Goal: Browse casually: Explore the website without a specific task or goal

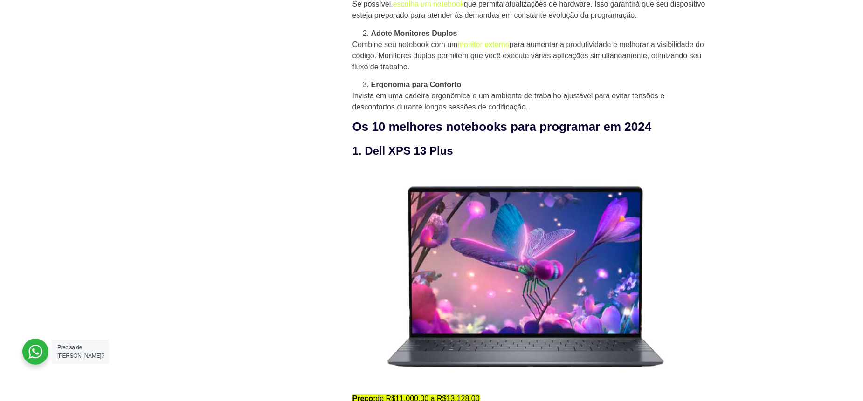
scroll to position [895, 0]
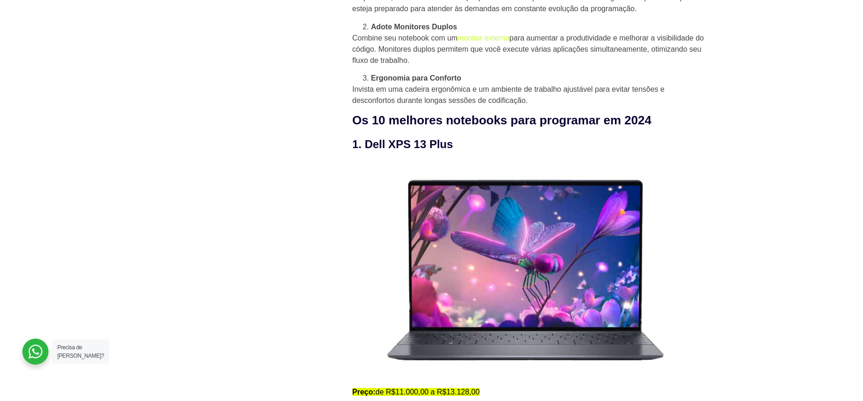
drag, startPoint x: 166, startPoint y: 211, endPoint x: 149, endPoint y: 209, distance: 16.9
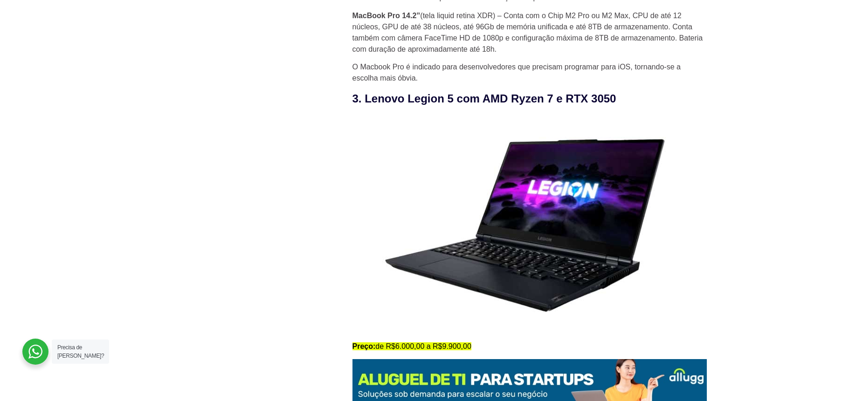
scroll to position [1679, 0]
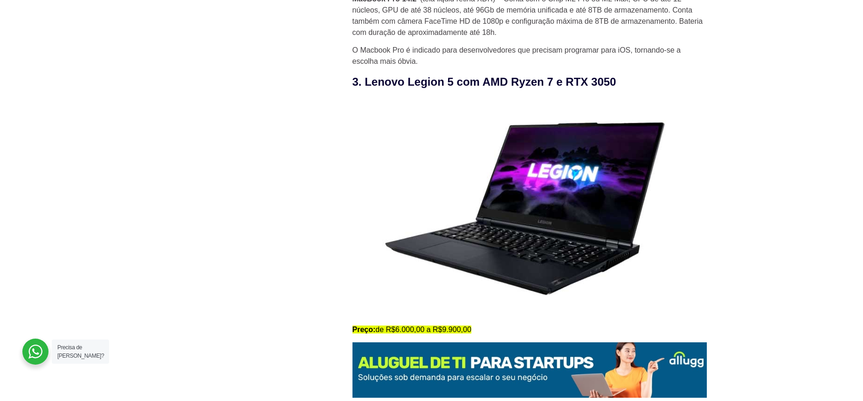
drag, startPoint x: 200, startPoint y: 225, endPoint x: 194, endPoint y: 223, distance: 6.7
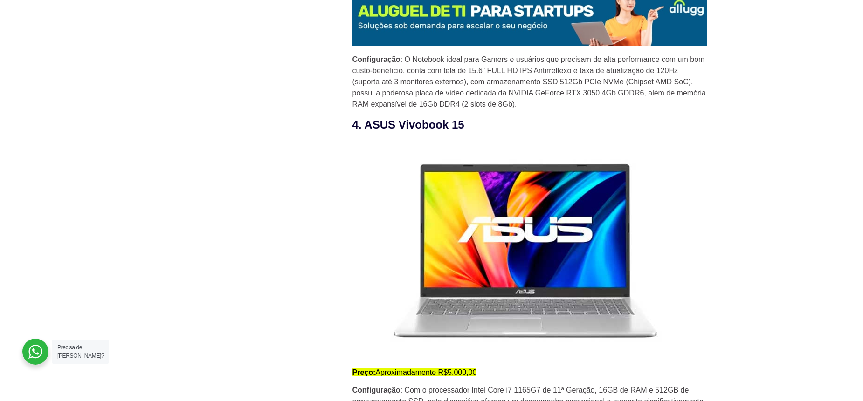
scroll to position [2070, 0]
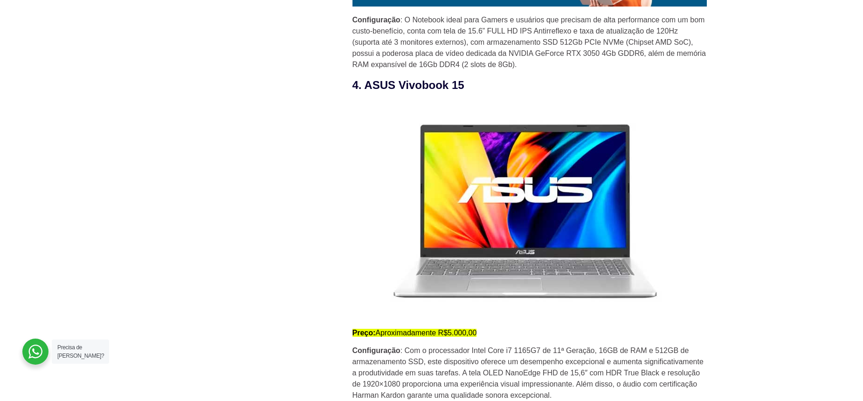
drag, startPoint x: 227, startPoint y: 202, endPoint x: 217, endPoint y: 203, distance: 10.3
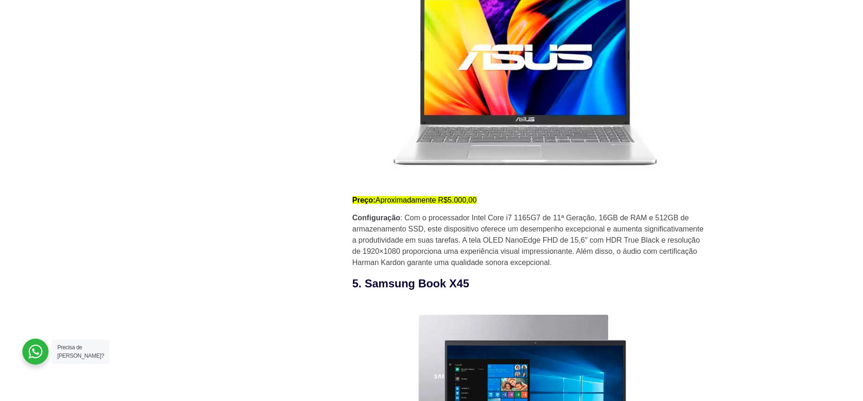
scroll to position [2238, 0]
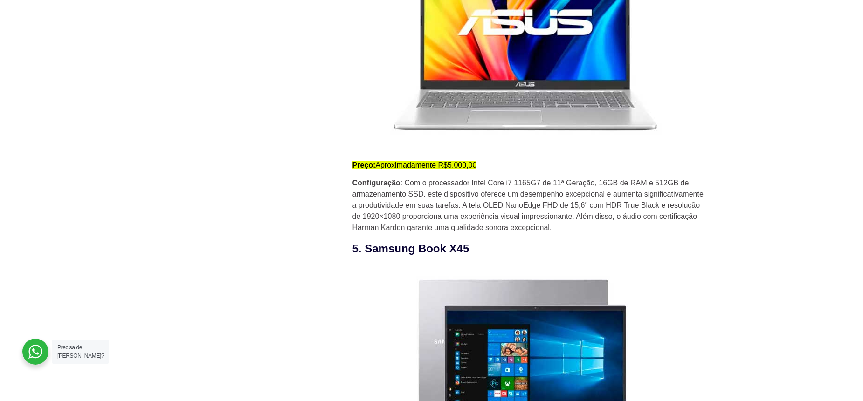
click at [221, 205] on div "Novidades 10 certificações de TI mais valorizadas em 2025 HaaS como uma estraté…" at bounding box center [243, 409] width 182 height 4720
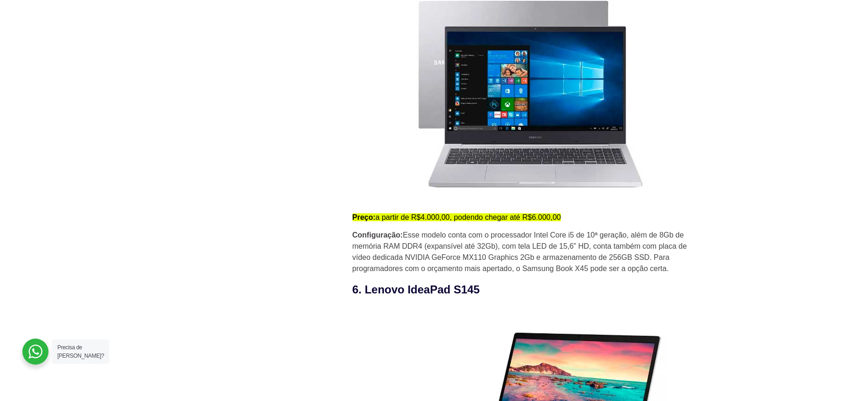
scroll to position [2518, 0]
drag, startPoint x: 247, startPoint y: 201, endPoint x: 231, endPoint y: 205, distance: 15.9
click at [231, 205] on div "Novidades 10 certificações de TI mais valorizadas em 2025 HaaS como uma estraté…" at bounding box center [243, 129] width 182 height 4720
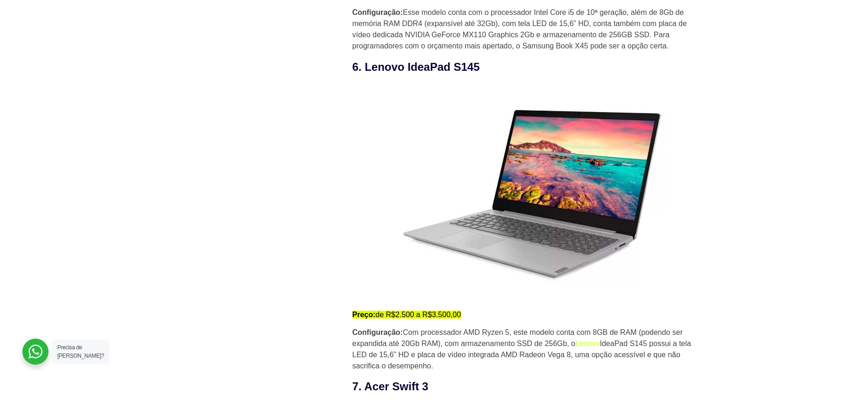
scroll to position [2742, 0]
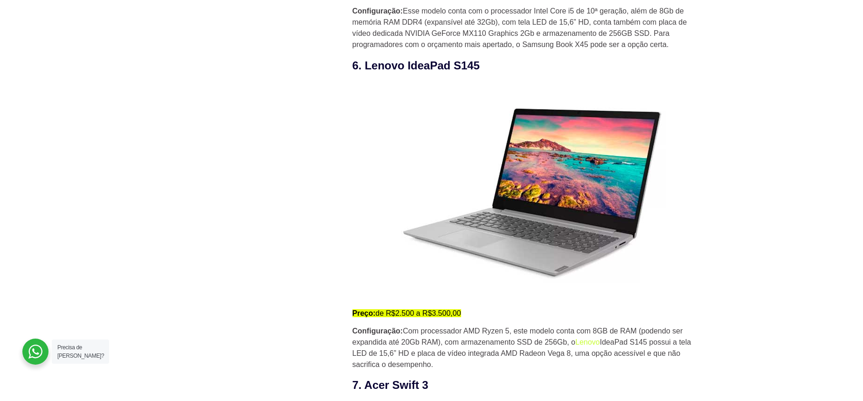
drag, startPoint x: 246, startPoint y: 206, endPoint x: 234, endPoint y: 206, distance: 12.1
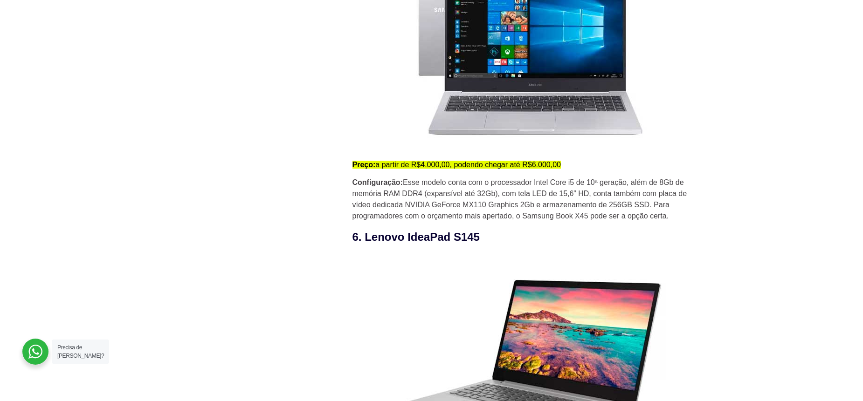
scroll to position [2518, 0]
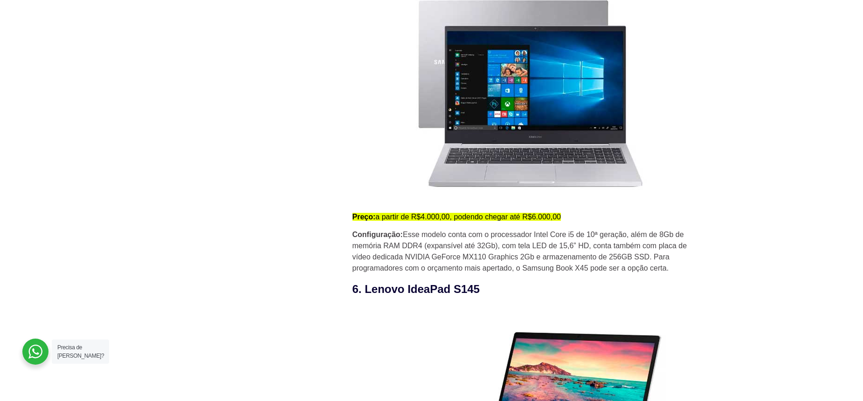
drag, startPoint x: 235, startPoint y: 218, endPoint x: 229, endPoint y: 219, distance: 6.1
click at [229, 219] on div "Novidades 10 certificações de TI mais valorizadas em 2025 HaaS como uma estraté…" at bounding box center [243, 129] width 182 height 4720
drag, startPoint x: 237, startPoint y: 222, endPoint x: 217, endPoint y: 227, distance: 21.0
click at [217, 225] on div "Novidades 10 certificações de TI mais valorizadas em 2025 HaaS como uma estraté…" at bounding box center [243, 129] width 182 height 4720
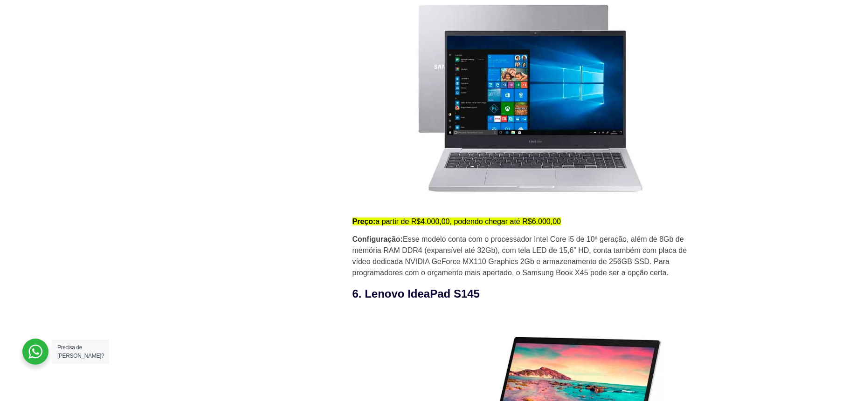
scroll to position [2294, 0]
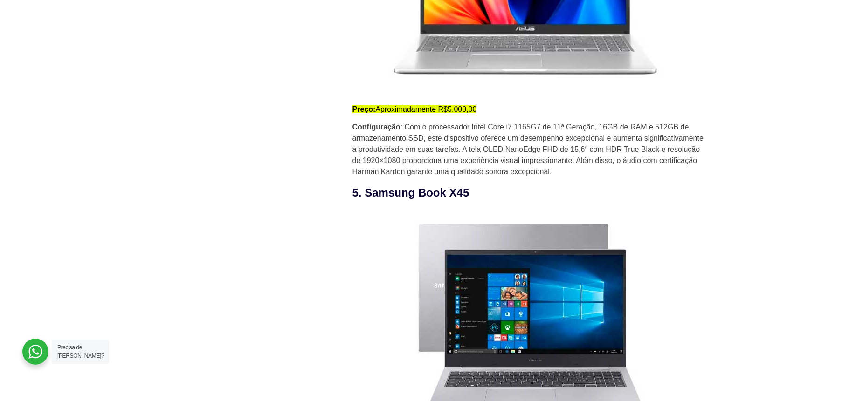
drag, startPoint x: 263, startPoint y: 205, endPoint x: 249, endPoint y: 201, distance: 14.5
click at [249, 201] on div "Novidades 10 certificações de TI mais valorizadas em 2025 HaaS como uma estraté…" at bounding box center [243, 353] width 182 height 4720
drag, startPoint x: 264, startPoint y: 203, endPoint x: 251, endPoint y: 203, distance: 13.1
click at [251, 203] on div "Novidades 10 certificações de TI mais valorizadas em 2025 HaaS como uma estraté…" at bounding box center [243, 353] width 182 height 4720
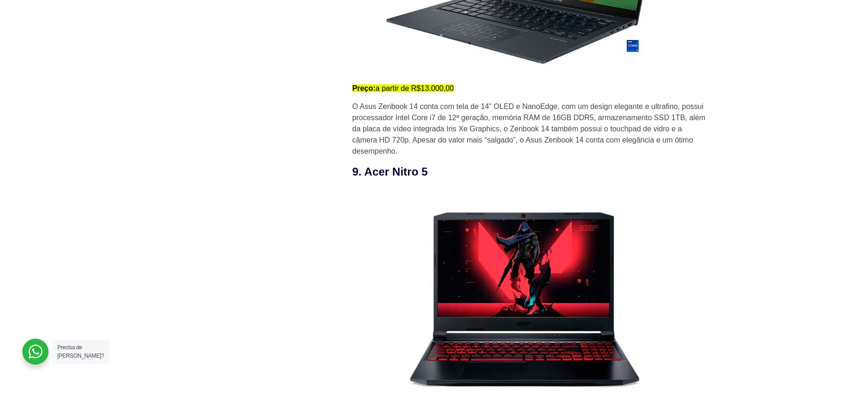
scroll to position [3637, 0]
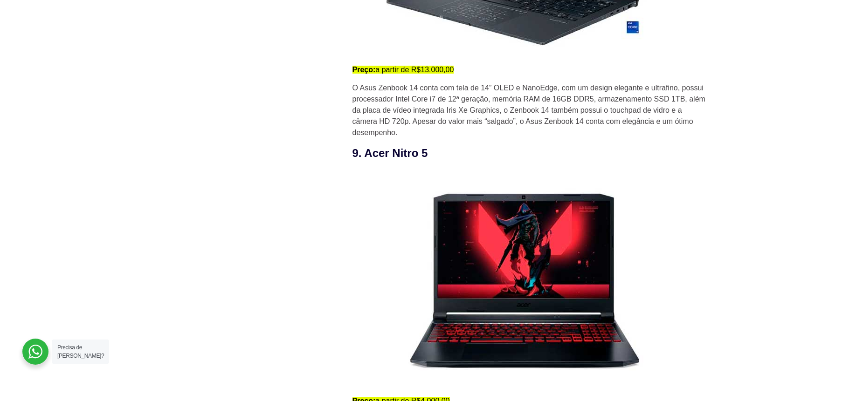
drag, startPoint x: 285, startPoint y: 234, endPoint x: 267, endPoint y: 232, distance: 18.7
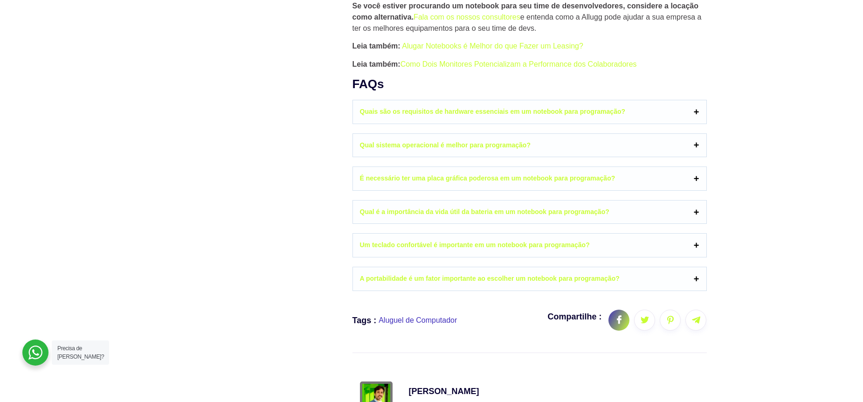
scroll to position [4532, 0]
